Goal: Information Seeking & Learning: Find specific fact

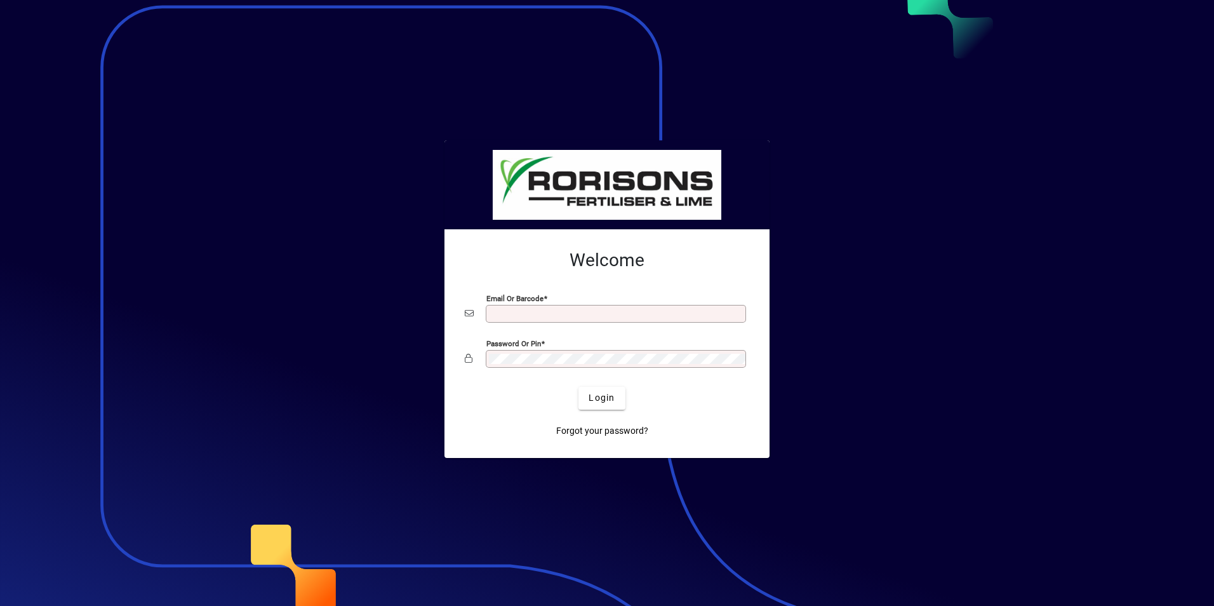
type input "**********"
drag, startPoint x: 917, startPoint y: 1, endPoint x: 893, endPoint y: 256, distance: 256.9
click at [884, 276] on div at bounding box center [607, 303] width 1214 height 606
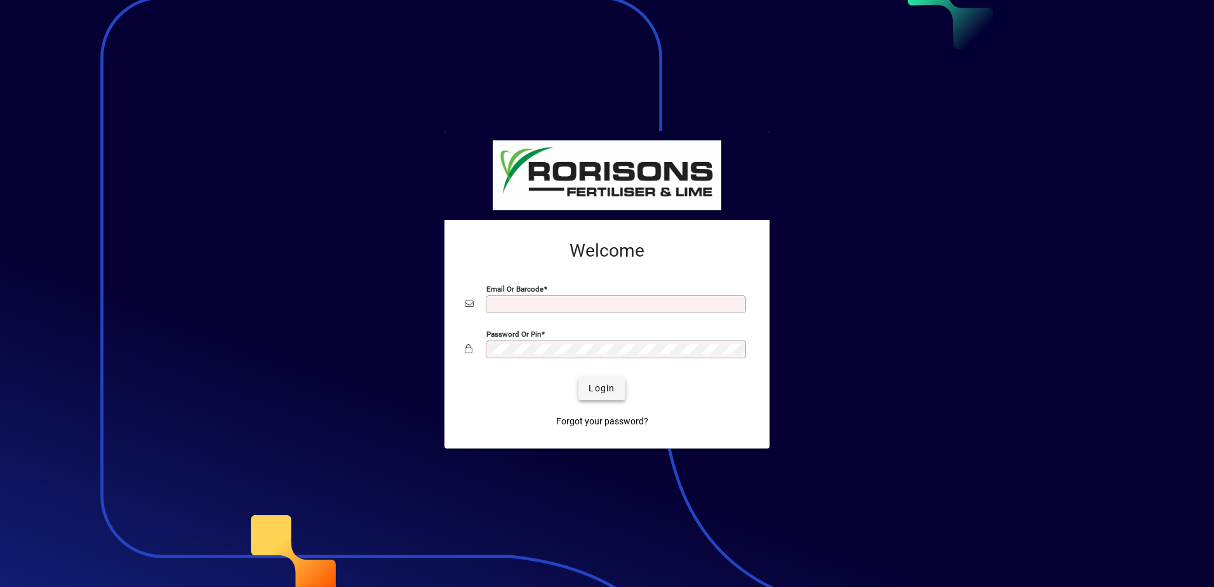
type input "**********"
click at [610, 393] on span "Login" at bounding box center [601, 388] width 26 height 13
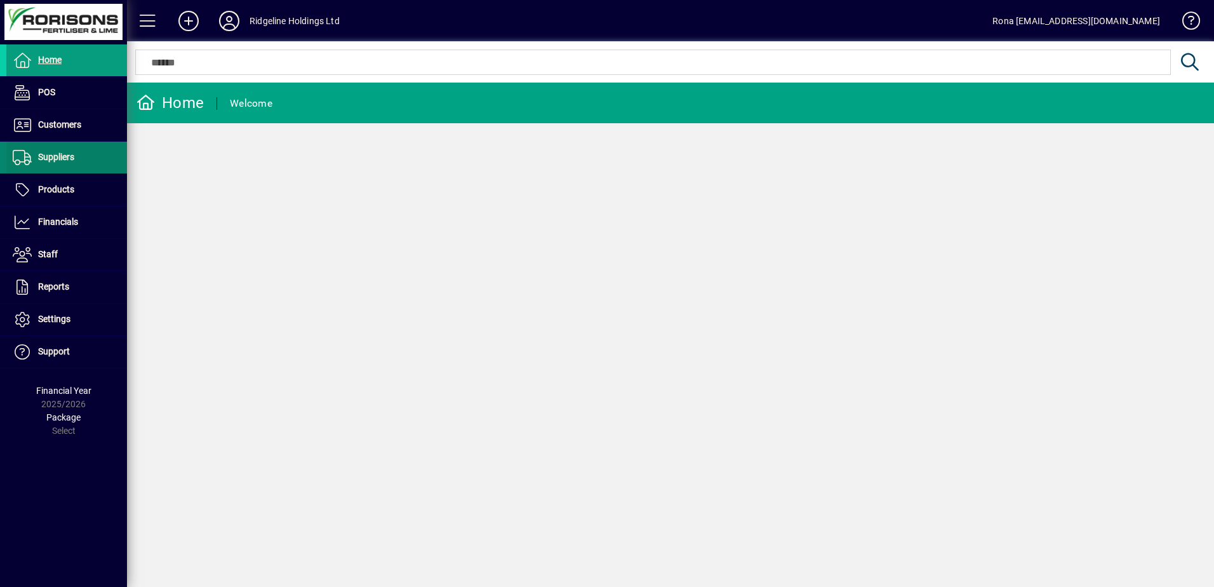
click at [56, 157] on span "Suppliers" at bounding box center [56, 157] width 36 height 10
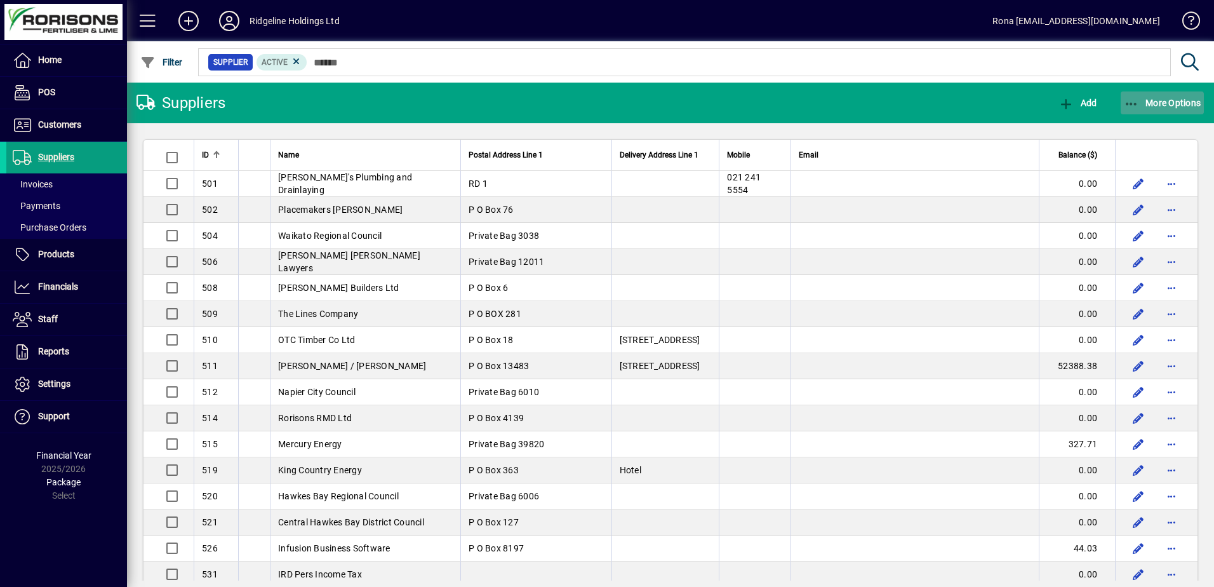
click at [1138, 102] on icon "button" at bounding box center [1132, 104] width 16 height 13
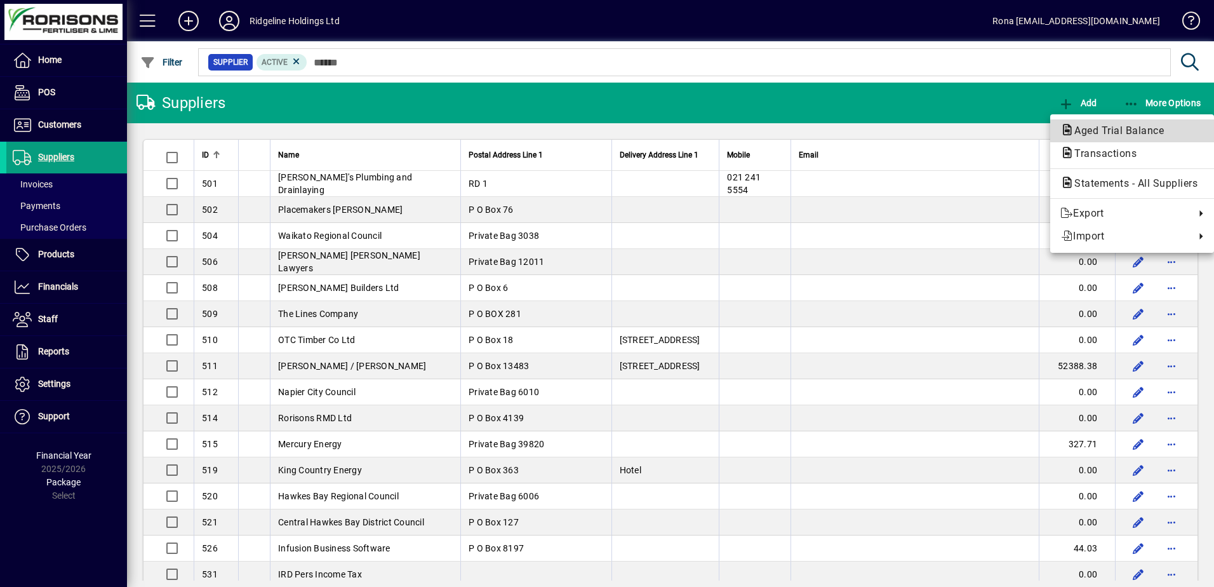
click at [1131, 131] on span "Aged Trial Balance" at bounding box center [1115, 130] width 110 height 12
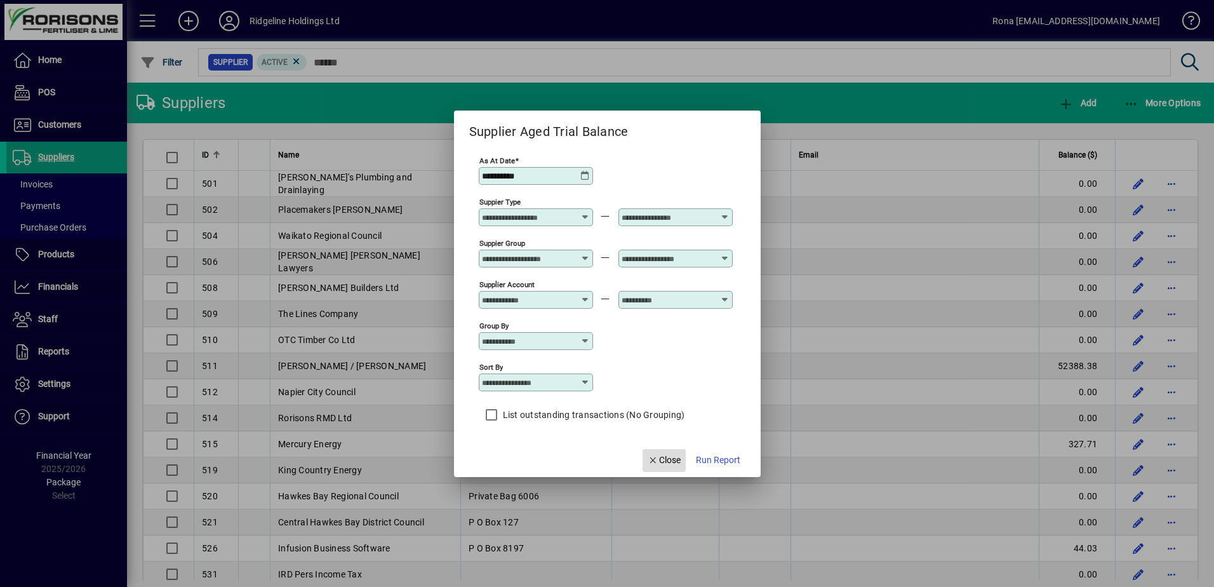
click at [659, 464] on span "Close" at bounding box center [664, 459] width 33 height 13
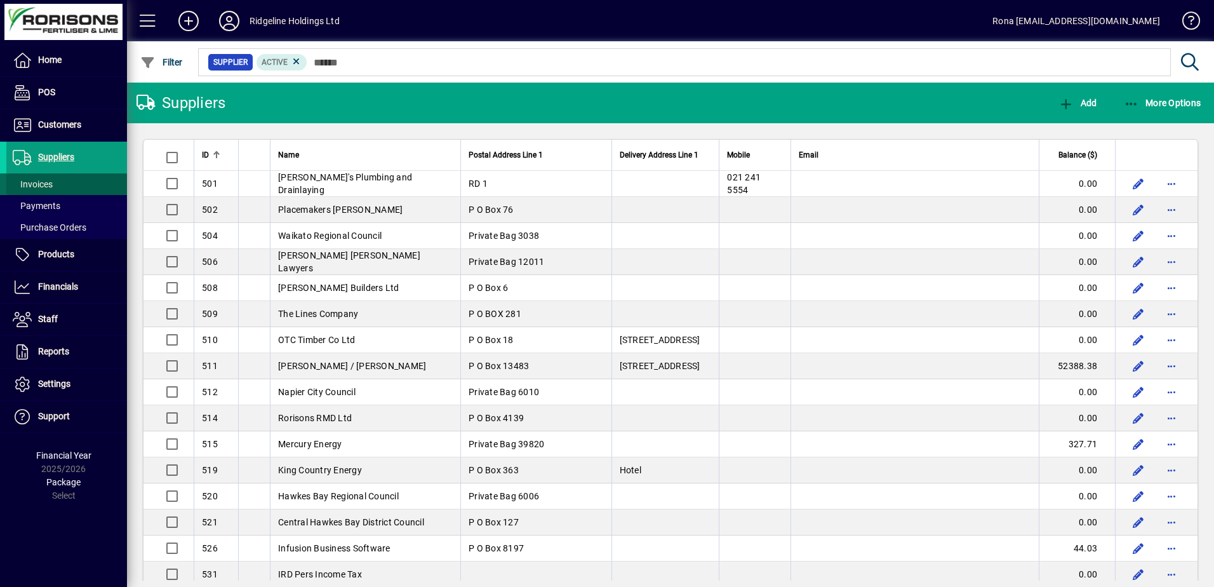
click at [30, 181] on span "Invoices" at bounding box center [33, 184] width 40 height 10
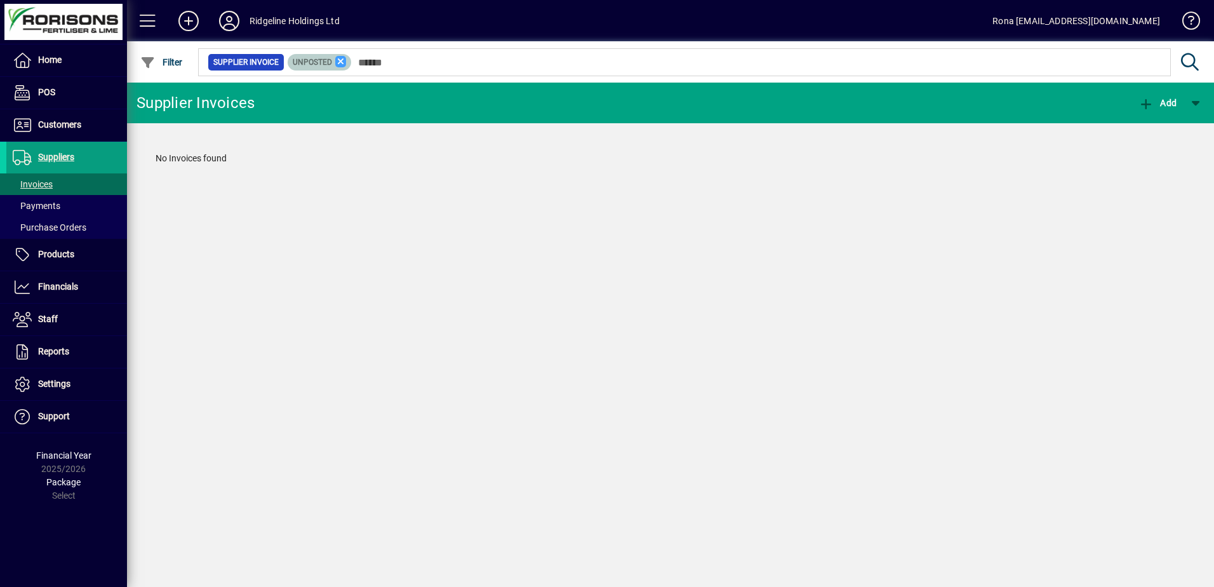
click at [340, 63] on icon at bounding box center [340, 61] width 11 height 11
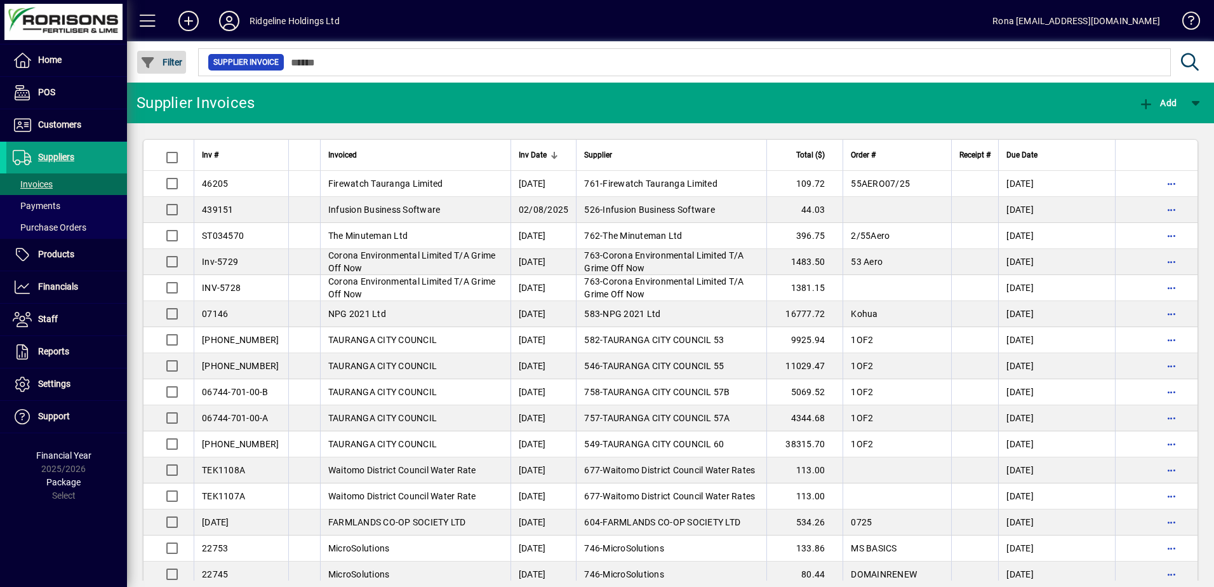
click at [154, 59] on icon "button" at bounding box center [148, 62] width 16 height 13
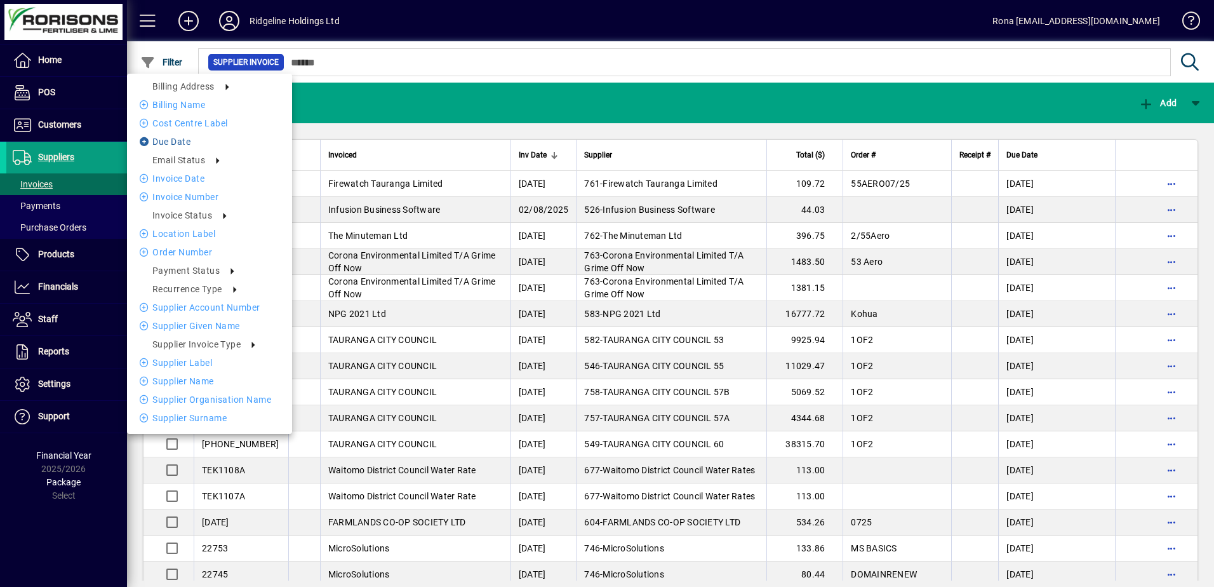
click at [181, 138] on li "Due date" at bounding box center [209, 141] width 165 height 15
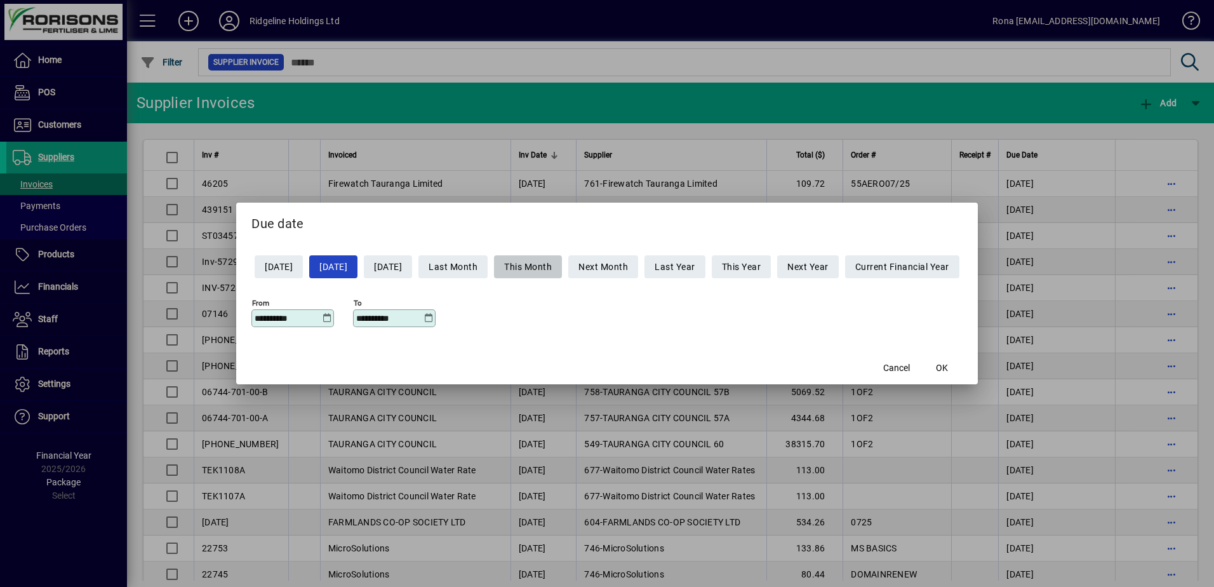
click at [539, 269] on span "This Month" at bounding box center [528, 266] width 48 height 21
type input "**********"
click at [948, 368] on span "OK" at bounding box center [942, 367] width 12 height 13
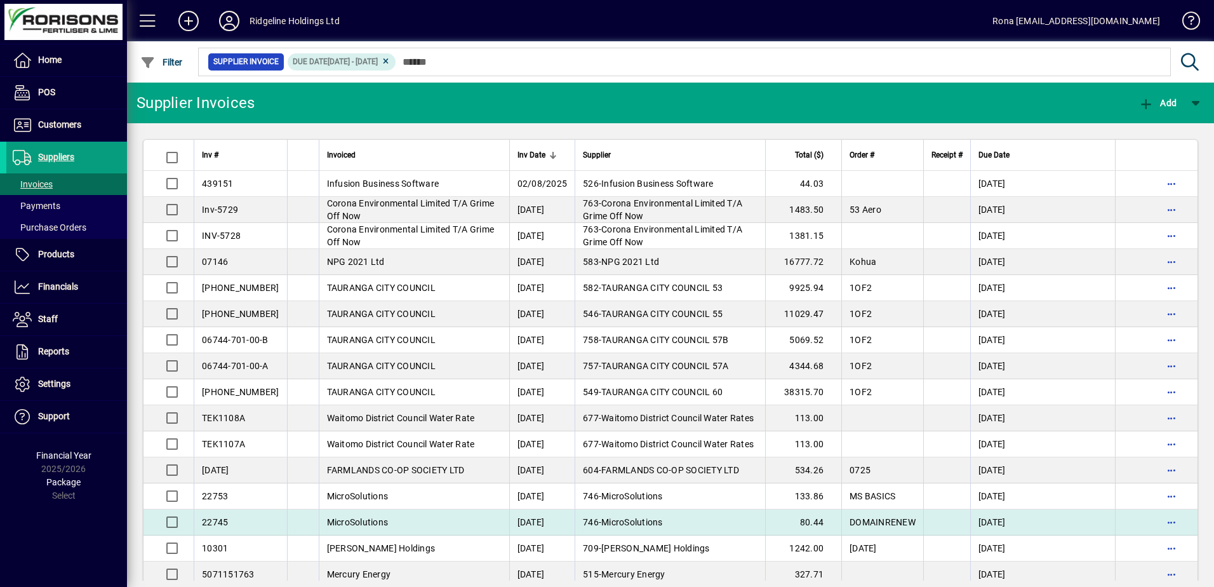
drag, startPoint x: 201, startPoint y: 177, endPoint x: 1035, endPoint y: 522, distance: 903.2
click at [1035, 522] on tbody "439151 Infusion Business Software [DATE] 526 - Infusion Business Software 44.03…" at bounding box center [670, 457] width 1054 height 572
copy tbody "439151 Infusion Business Software [DATE] 526 - Infusion Business Software 44.03…"
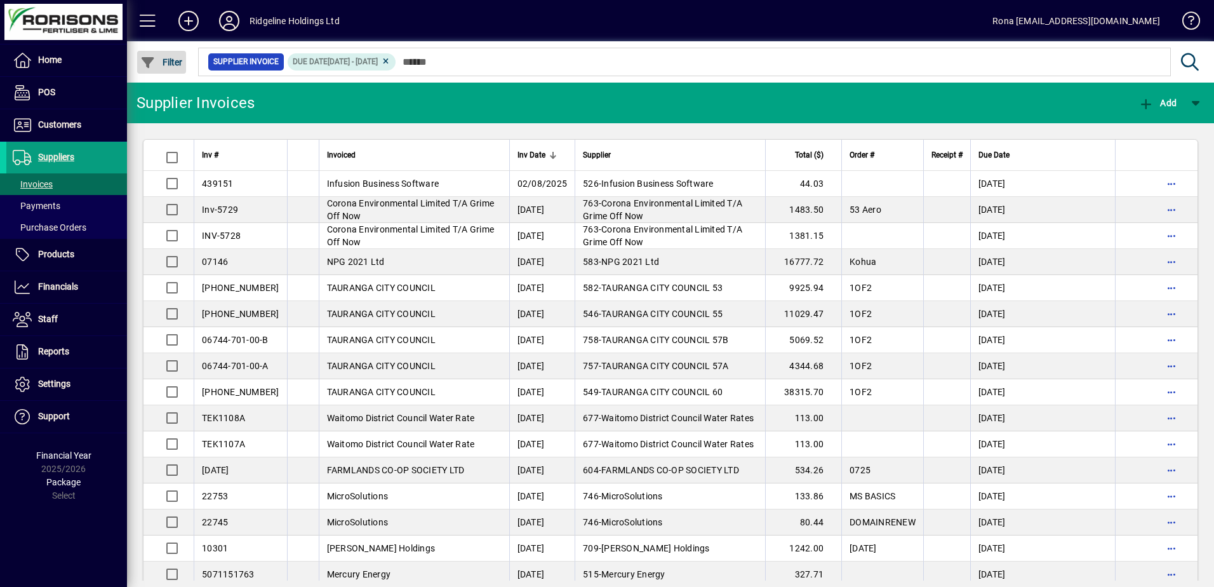
click at [169, 63] on span "Filter" at bounding box center [161, 62] width 43 height 10
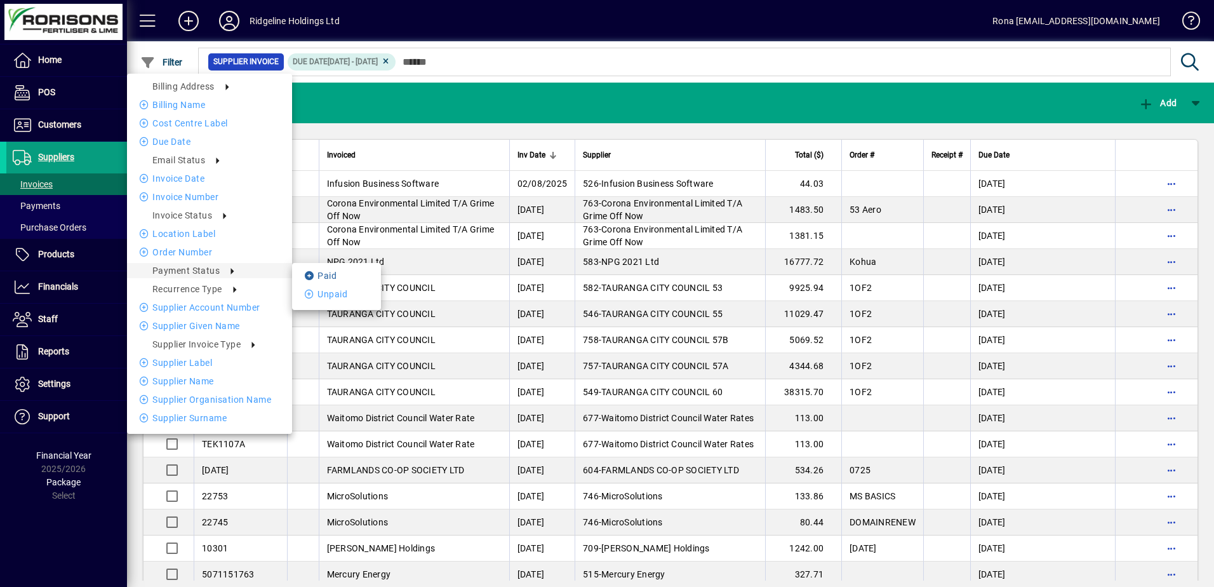
click at [313, 273] on icon at bounding box center [311, 275] width 13 height 9
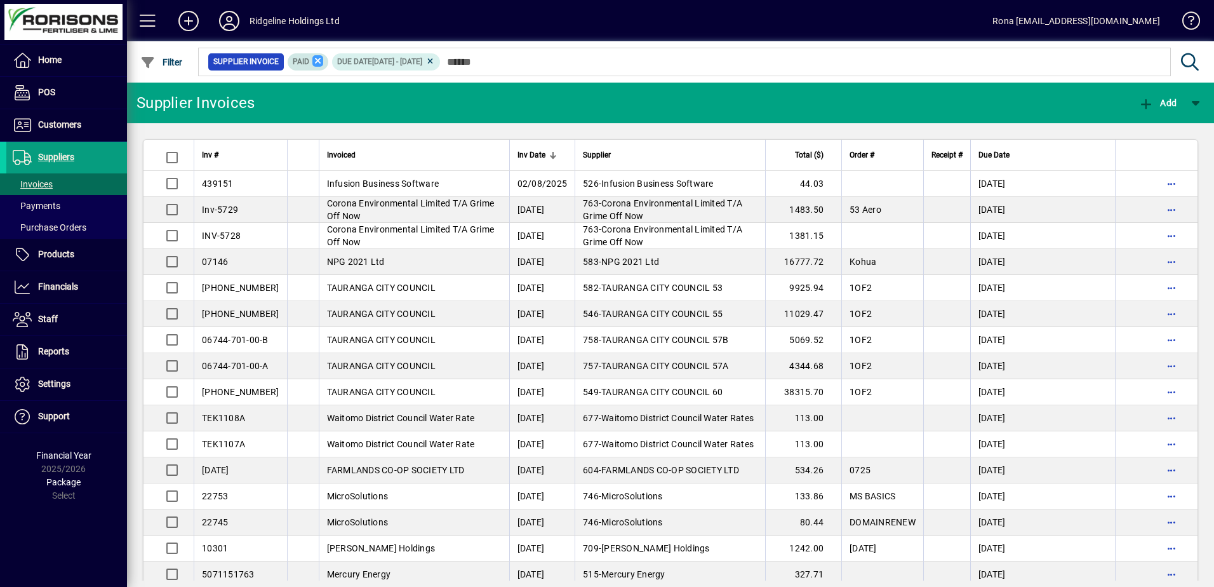
click at [313, 59] on icon at bounding box center [317, 60] width 11 height 11
click at [992, 156] on span "Due Date" at bounding box center [993, 155] width 31 height 14
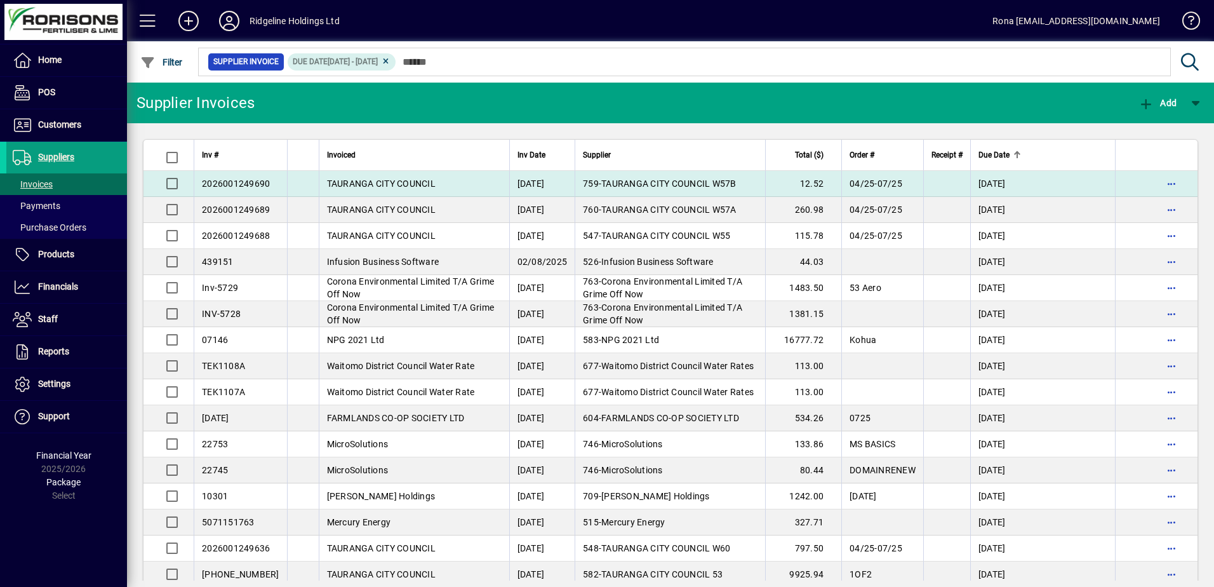
drag, startPoint x: 1073, startPoint y: 553, endPoint x: 199, endPoint y: 180, distance: 949.7
click at [199, 180] on tbody "2026001249690 TAURANGA CITY COUNCIL [DATE] 759 - TAURANGA CITY COUNCIL W57B 12.…" at bounding box center [670, 457] width 1054 height 572
drag, startPoint x: 199, startPoint y: 180, endPoint x: 209, endPoint y: 186, distance: 11.7
copy tbody "2026001249690 TAURANGA CITY COUNCIL [DATE] 759 - TAURANGA CITY COUNCIL W57B 12.…"
